Goal: Check status: Check status

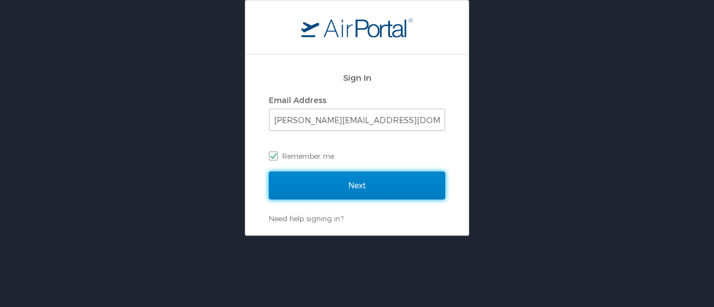
click at [362, 190] on input "Next" at bounding box center [357, 186] width 176 height 28
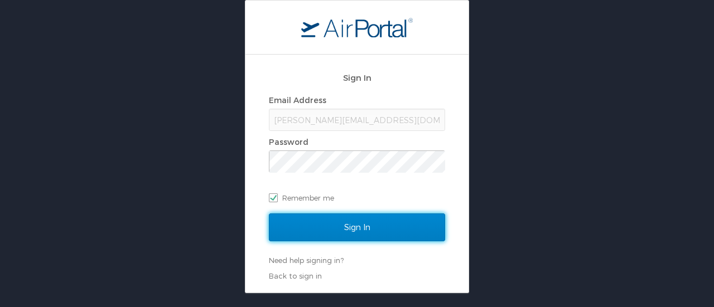
click at [360, 227] on input "Sign In" at bounding box center [357, 228] width 176 height 28
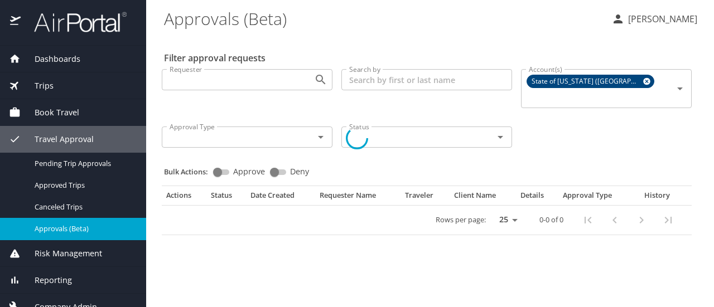
click at [79, 138] on div at bounding box center [357, 138] width 714 height 338
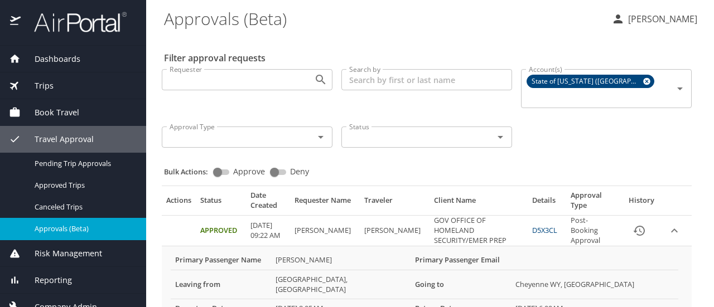
click at [90, 141] on span "Travel Approval" at bounding box center [57, 139] width 73 height 12
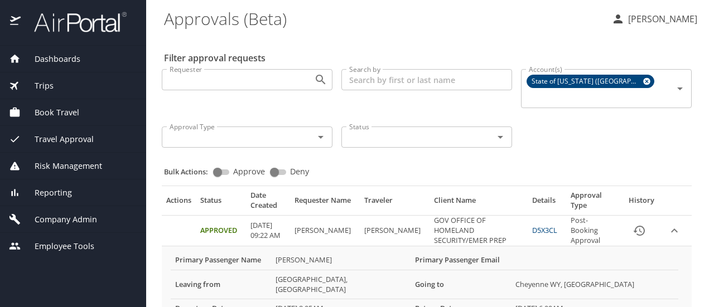
click at [75, 135] on span "Travel Approval" at bounding box center [57, 139] width 73 height 12
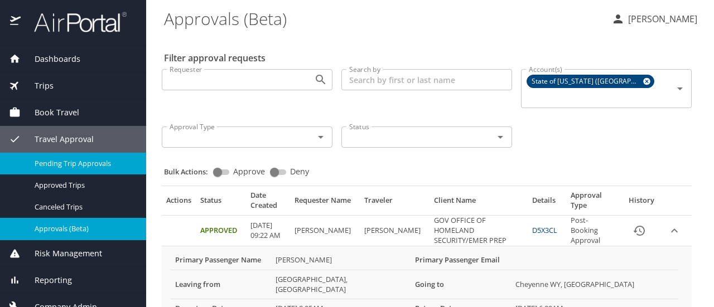
click at [82, 163] on span "Pending Trip Approvals" at bounding box center [84, 163] width 98 height 11
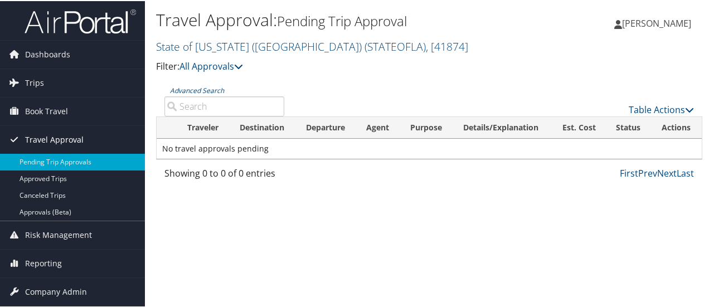
click at [82, 138] on link "Travel Approval" at bounding box center [72, 139] width 145 height 28
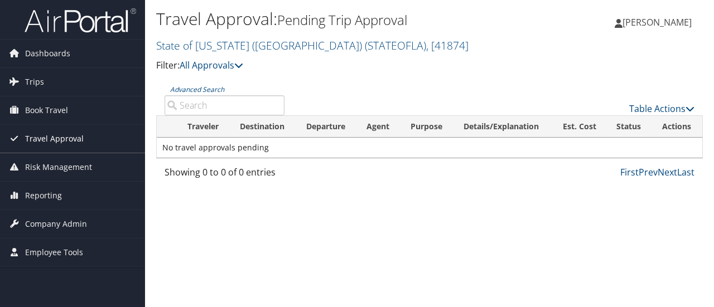
click at [82, 138] on link "Travel Approval" at bounding box center [72, 139] width 145 height 28
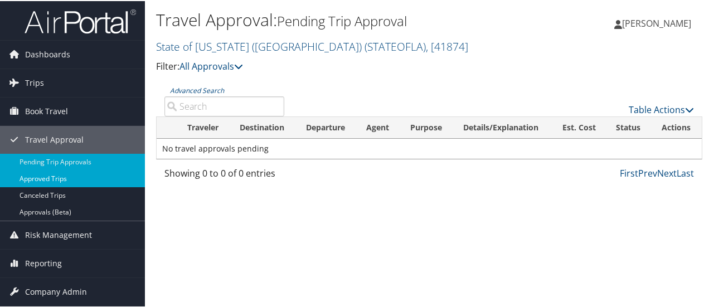
click at [56, 174] on link "Approved Trips" at bounding box center [72, 177] width 145 height 17
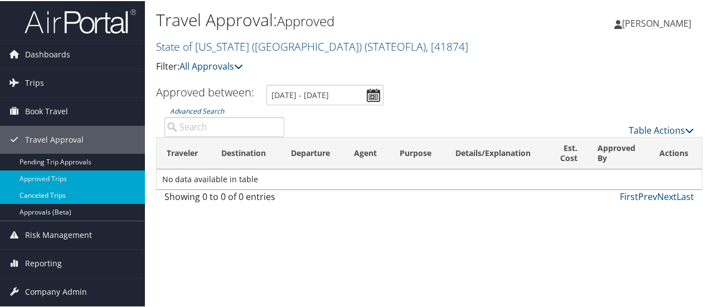
click at [54, 196] on link "Canceled Trips" at bounding box center [72, 194] width 145 height 17
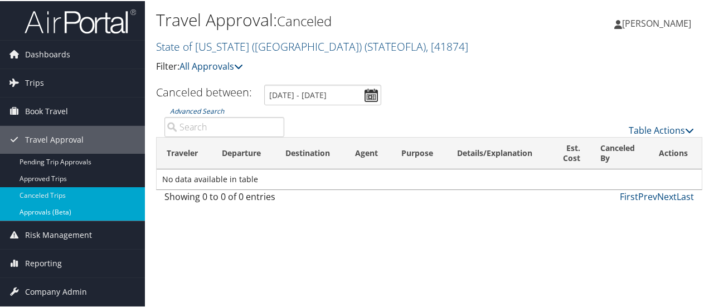
click at [61, 216] on link "Approvals (Beta)" at bounding box center [72, 211] width 145 height 17
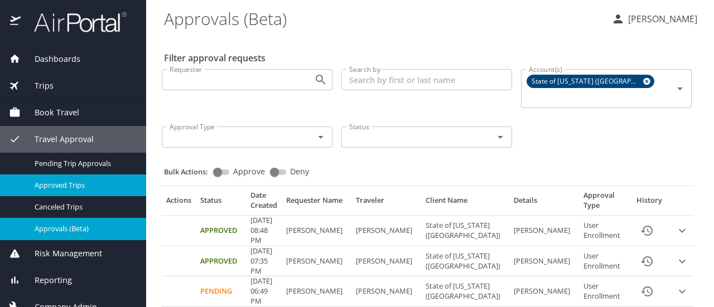
click at [78, 186] on span "Approved Trips" at bounding box center [84, 185] width 98 height 11
